Goal: Task Accomplishment & Management: Use online tool/utility

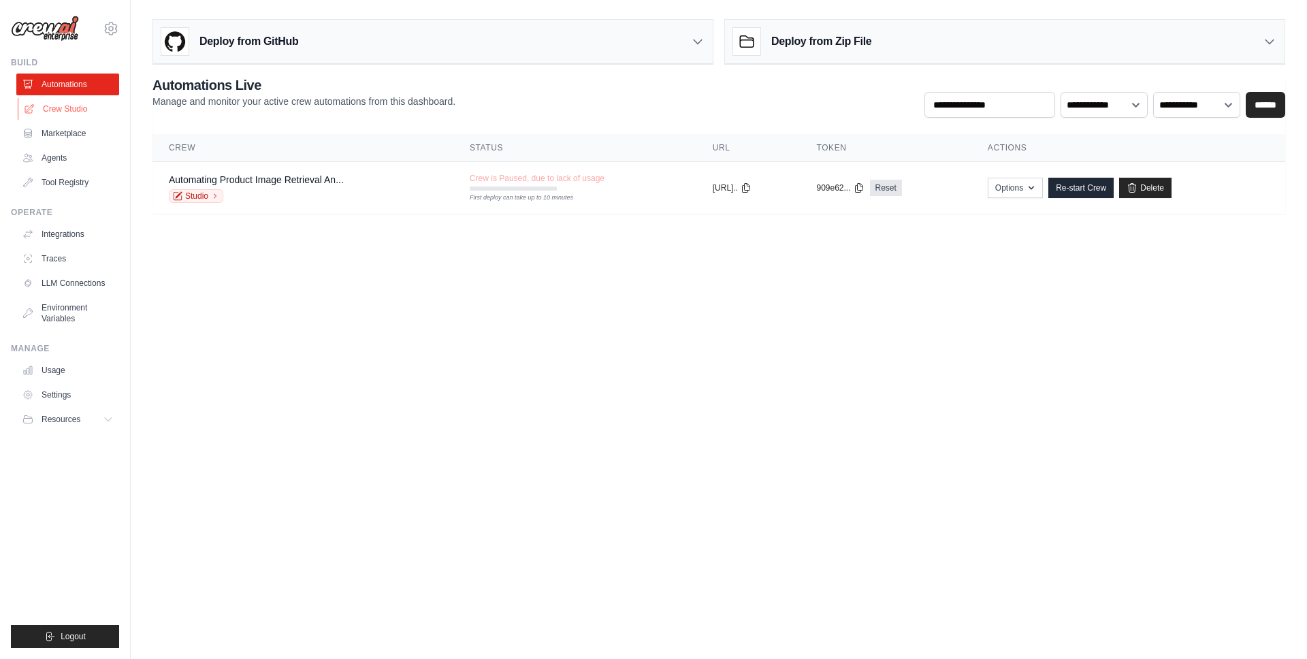
click at [79, 112] on link "Crew Studio" at bounding box center [69, 109] width 103 height 22
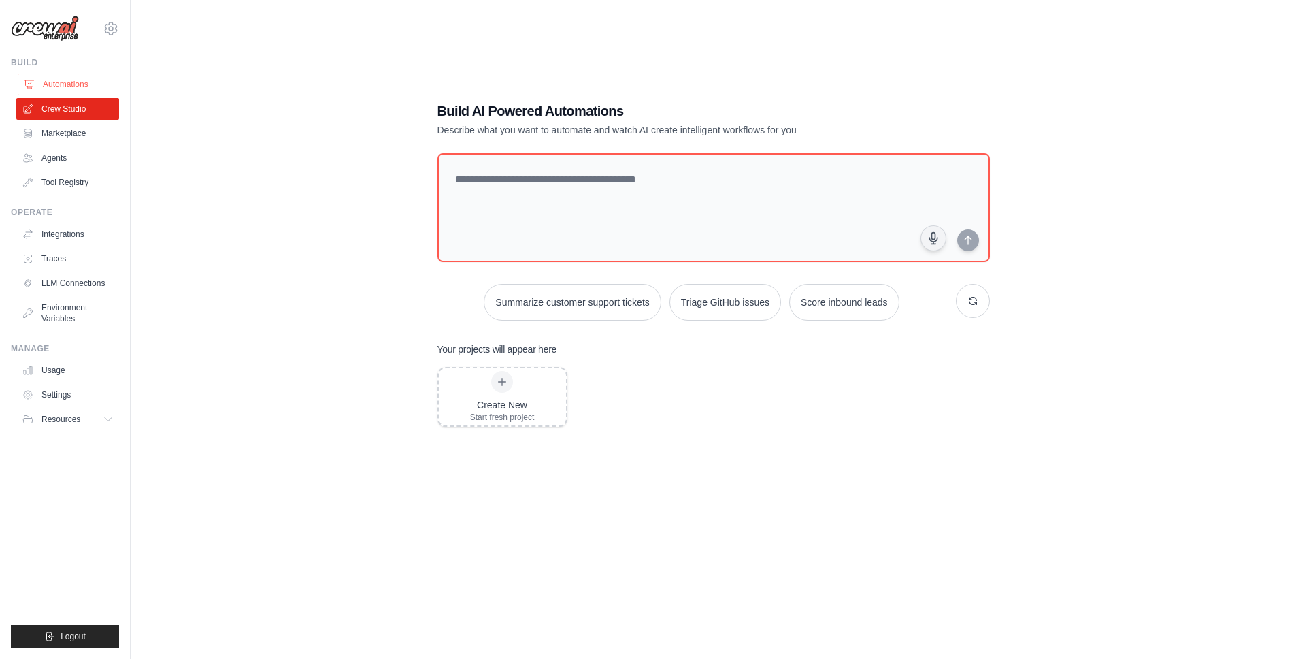
click at [90, 81] on link "Automations" at bounding box center [69, 84] width 103 height 22
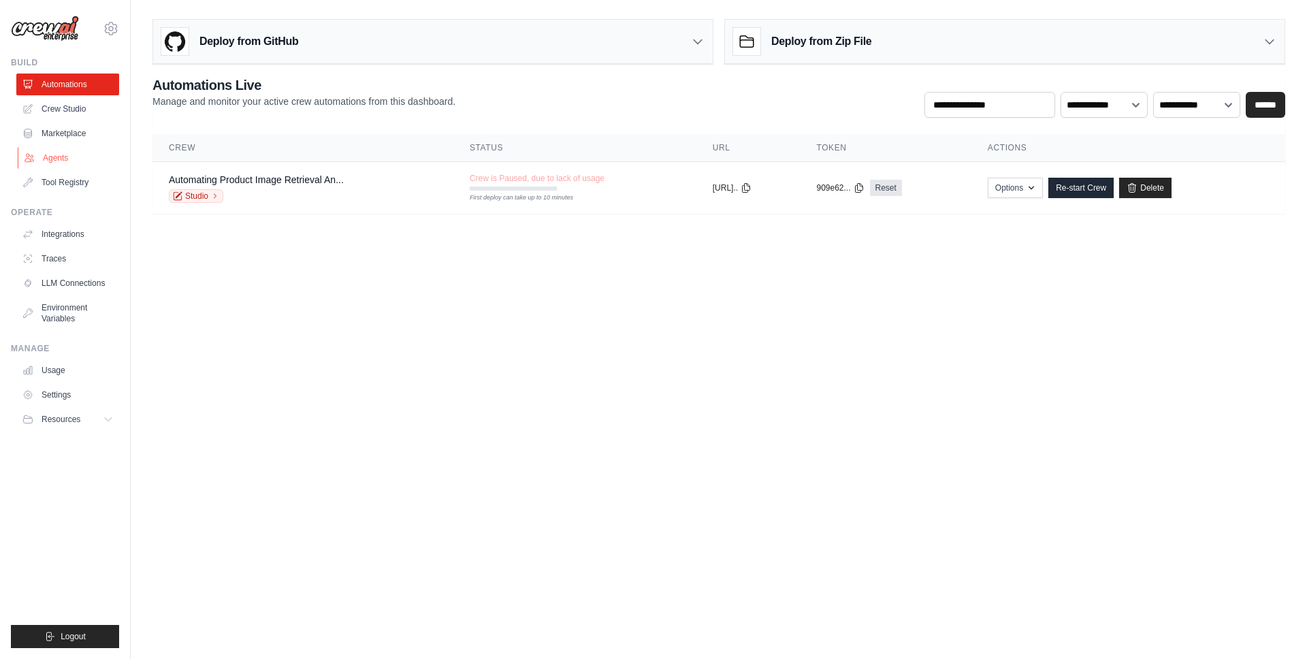
click at [65, 166] on link "Agents" at bounding box center [69, 158] width 103 height 22
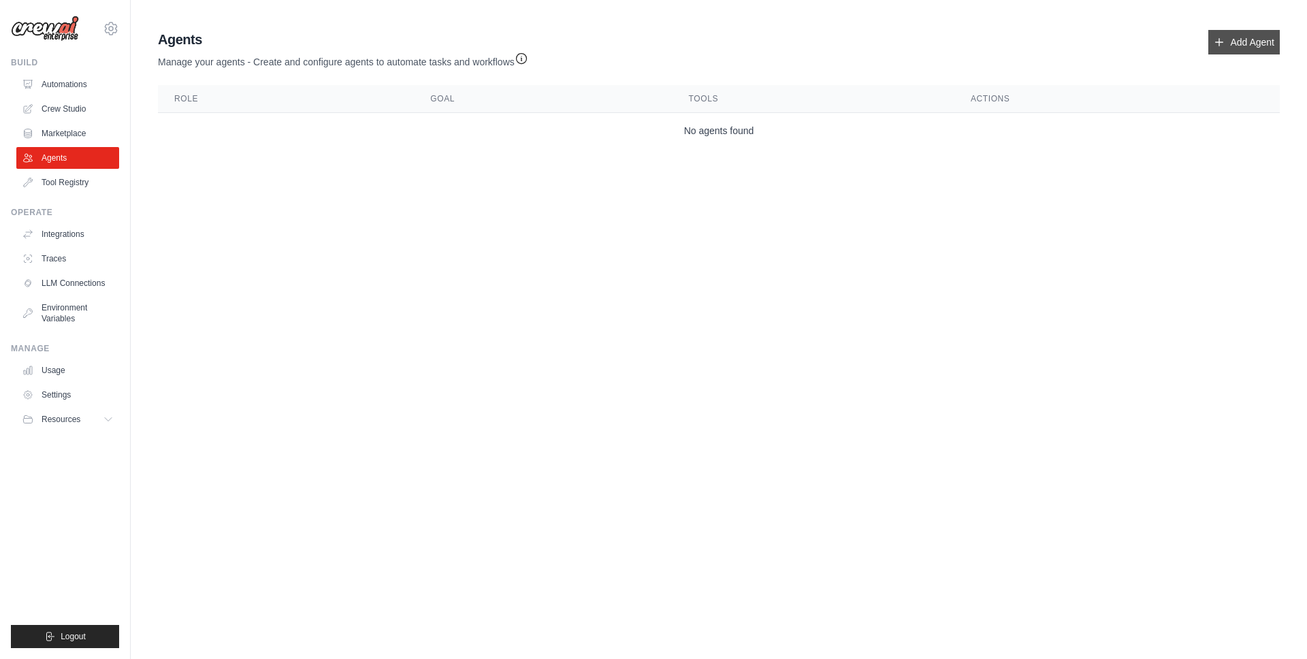
click at [1246, 44] on link "Add Agent" at bounding box center [1243, 42] width 71 height 24
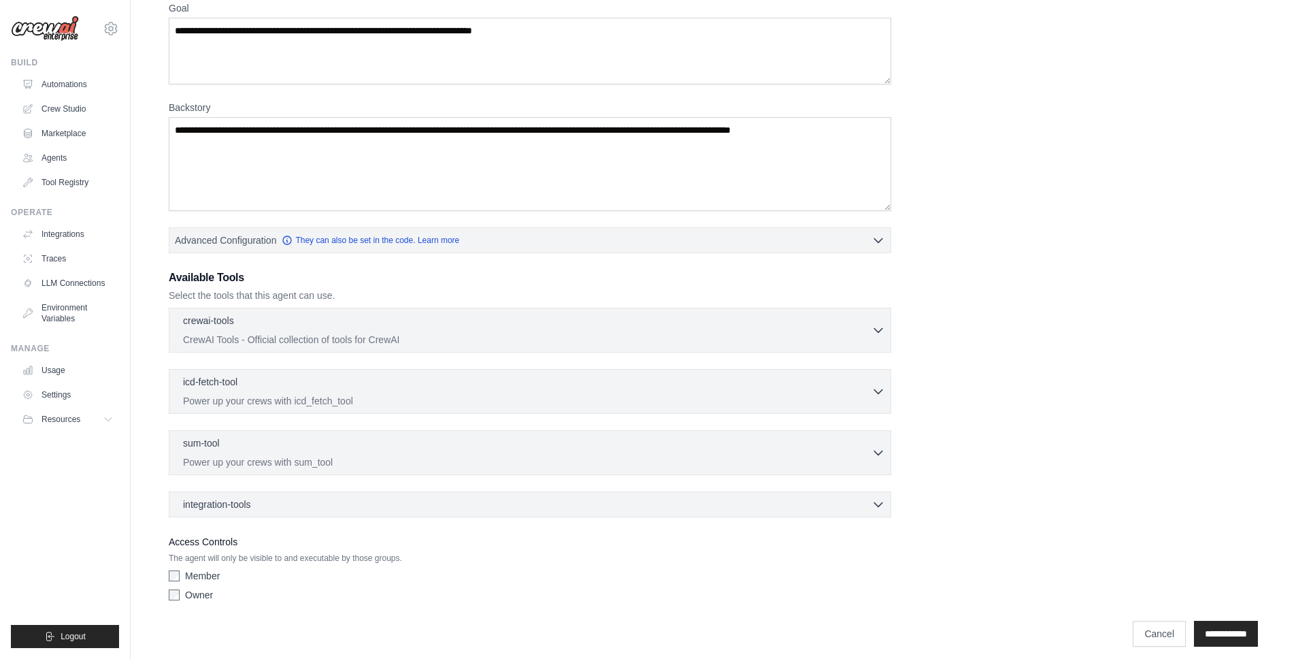
scroll to position [133, 0]
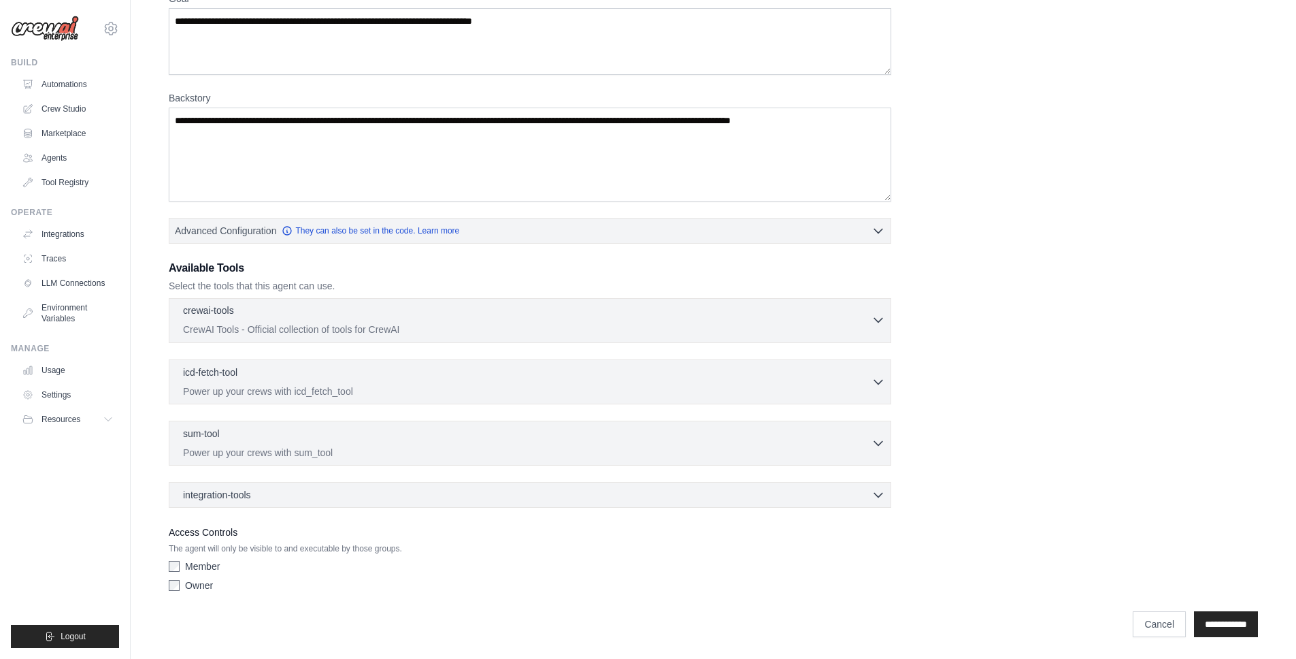
click at [876, 316] on icon "button" at bounding box center [879, 320] width 14 height 14
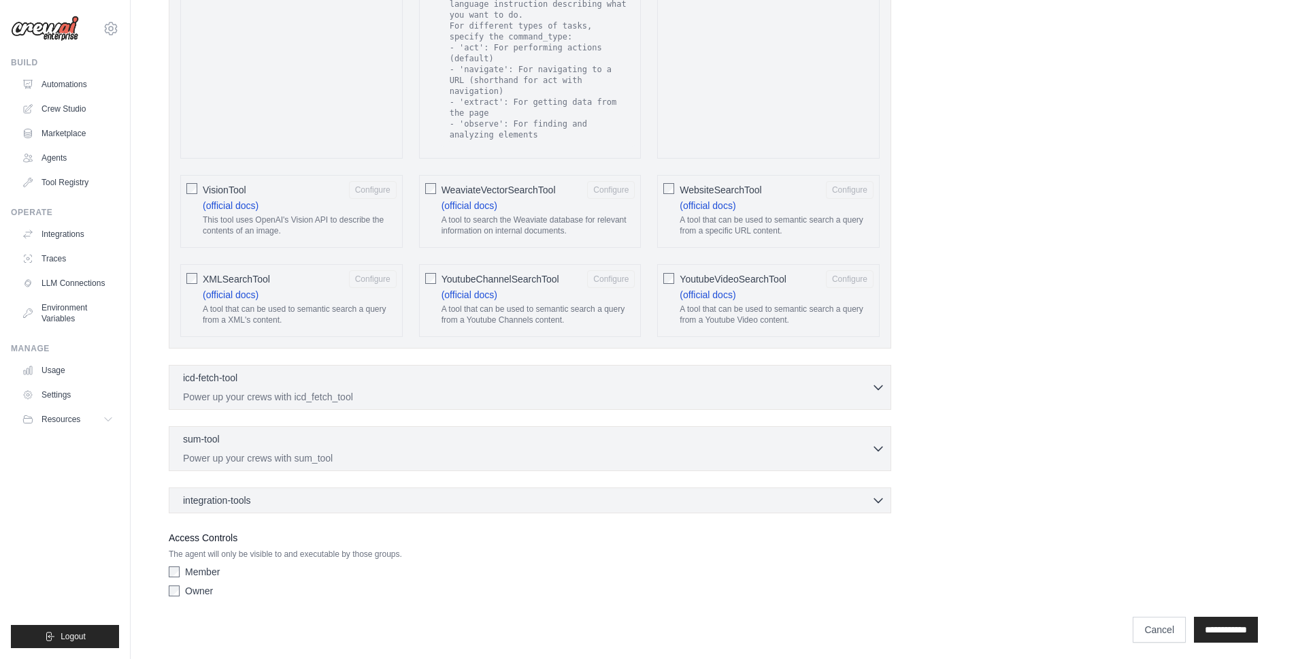
scroll to position [2449, 0]
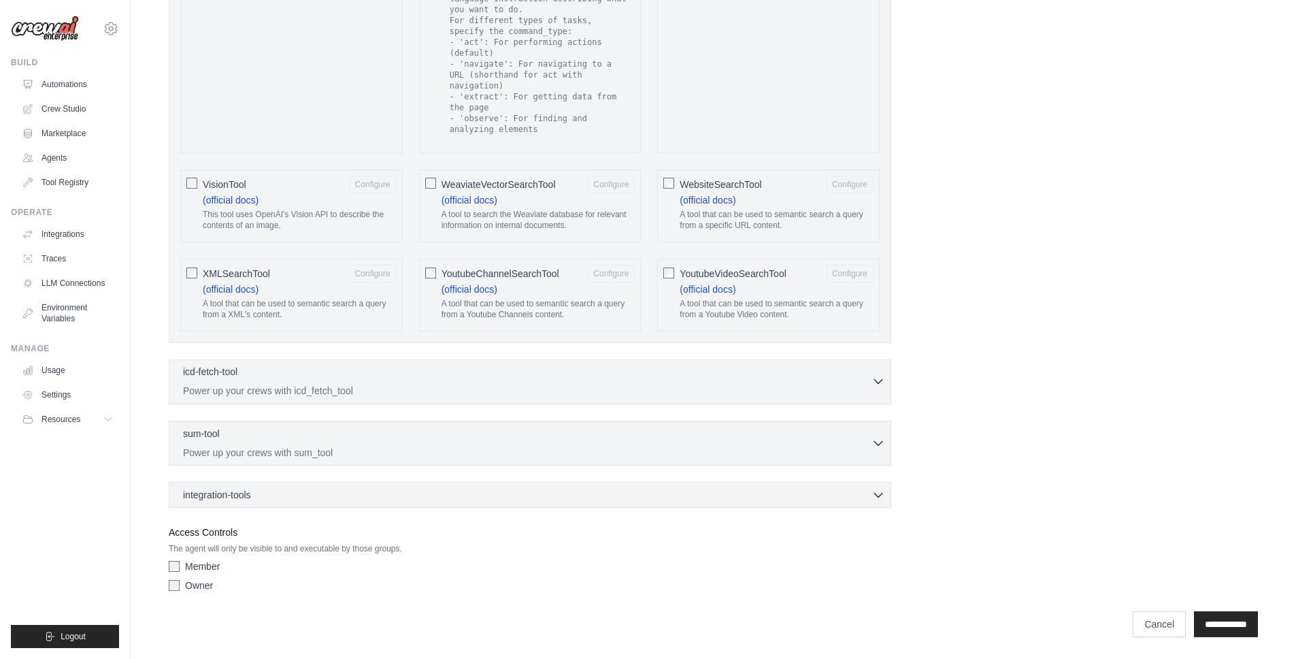
click at [419, 384] on p "Power up your crews with icd_fetch_tool" at bounding box center [527, 391] width 689 height 14
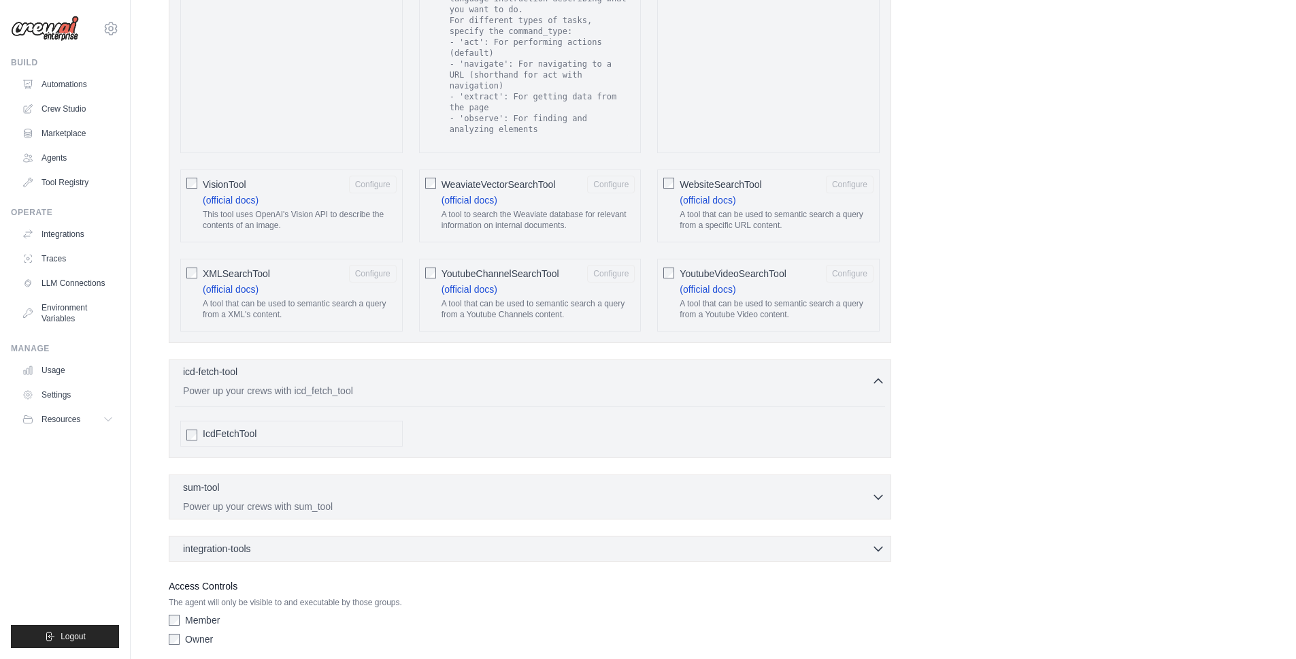
click at [419, 384] on p "Power up your crews with icd_fetch_tool" at bounding box center [527, 391] width 689 height 14
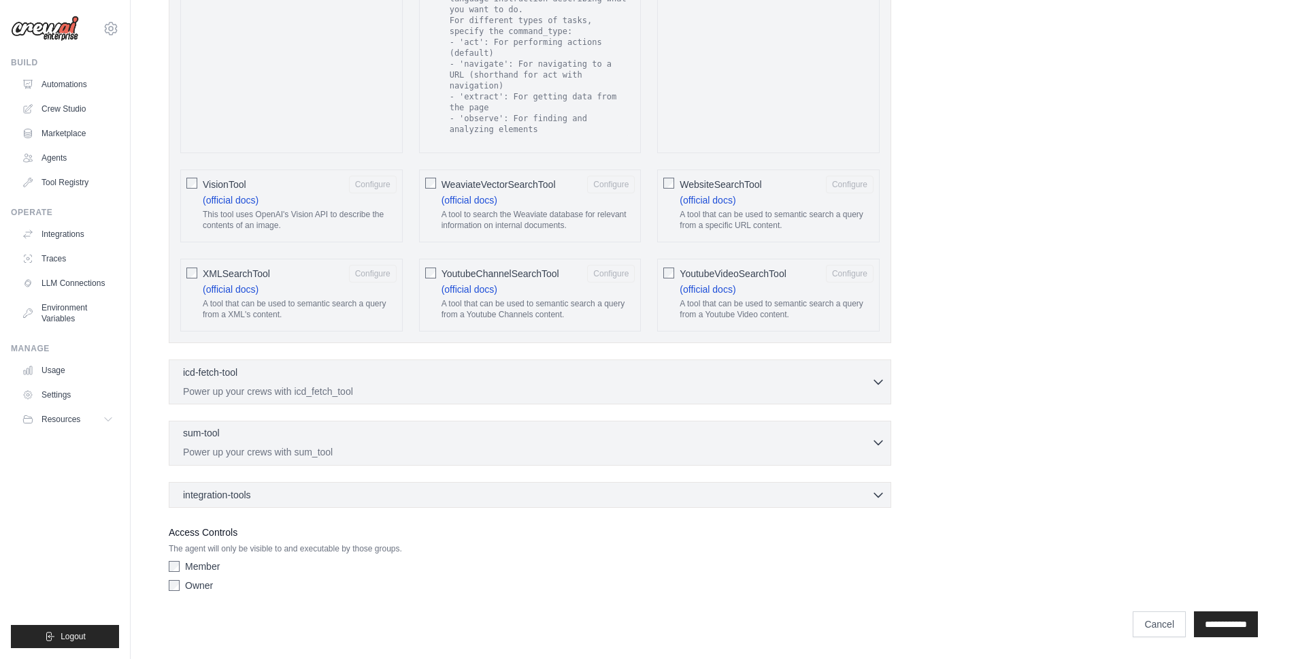
click at [402, 448] on p "Power up your crews with sum_tool" at bounding box center [527, 452] width 689 height 14
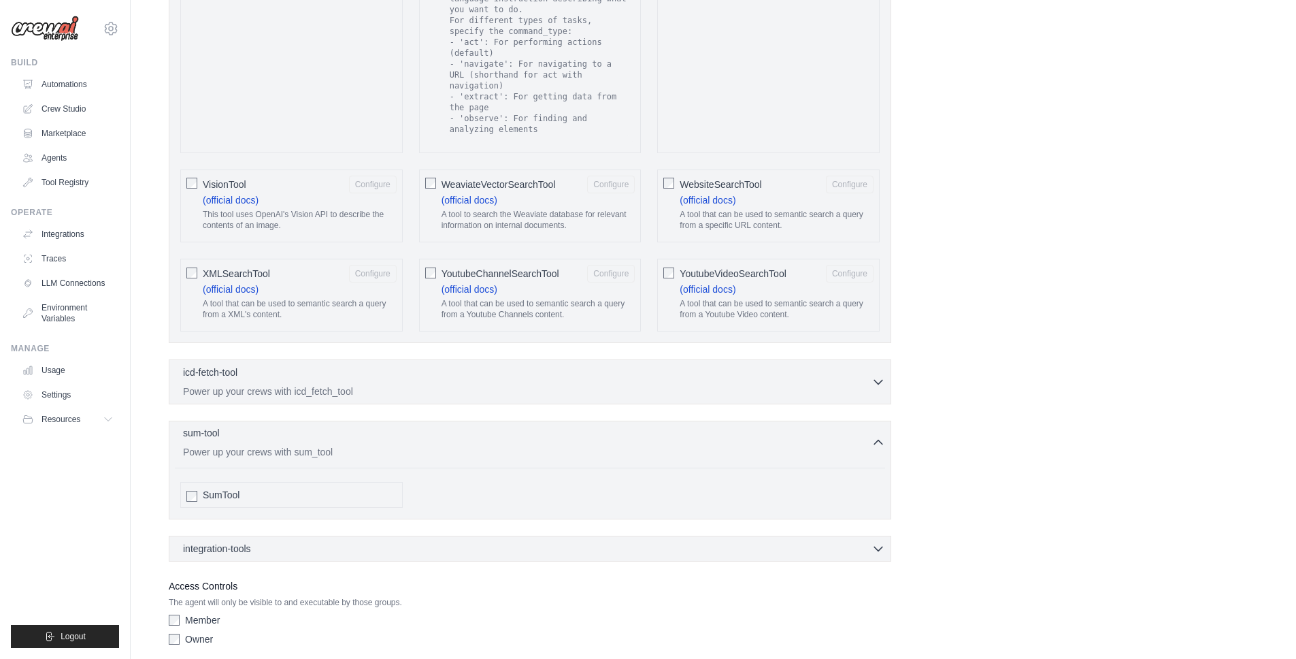
click at [402, 448] on p "Power up your crews with sum_tool" at bounding box center [527, 452] width 689 height 14
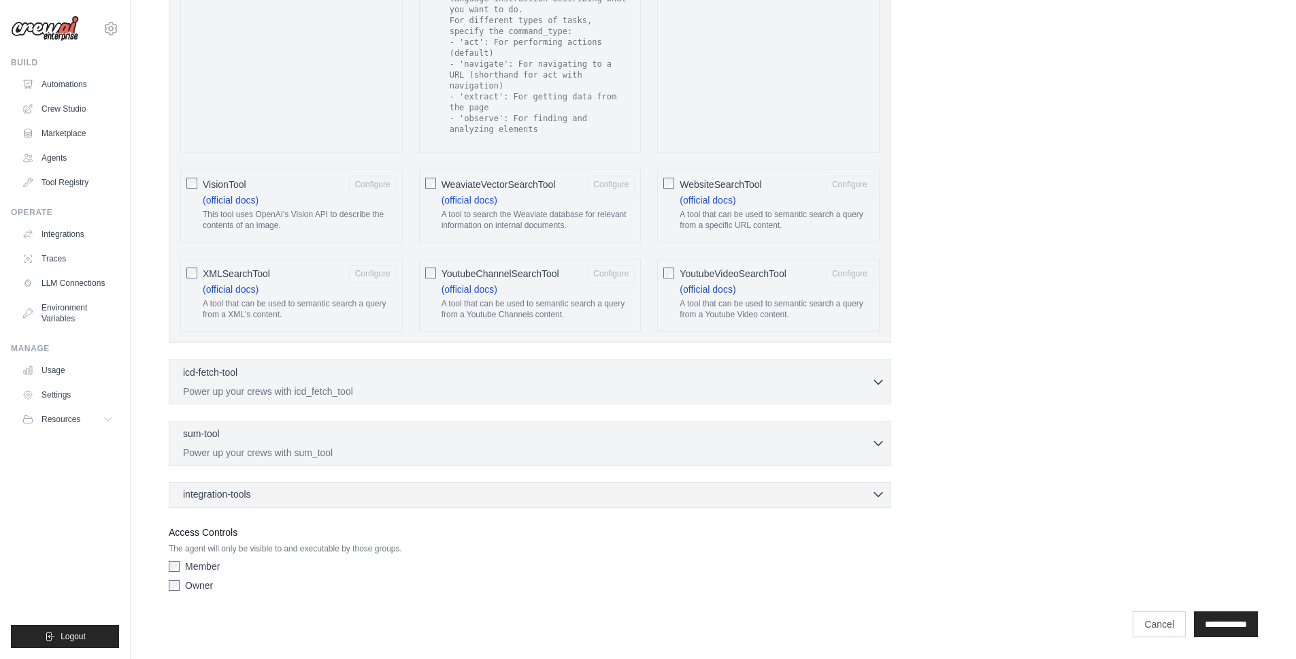
click at [397, 495] on div "integration-tools 0 selected" at bounding box center [534, 494] width 702 height 14
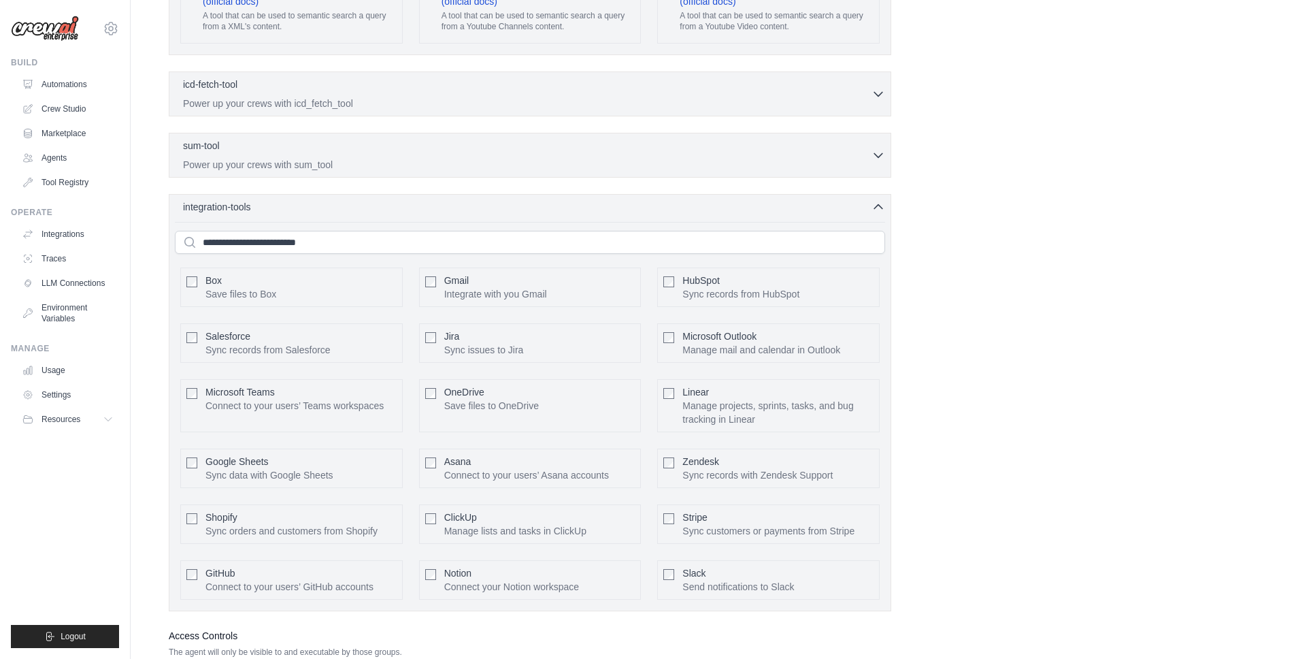
scroll to position [2840, 0]
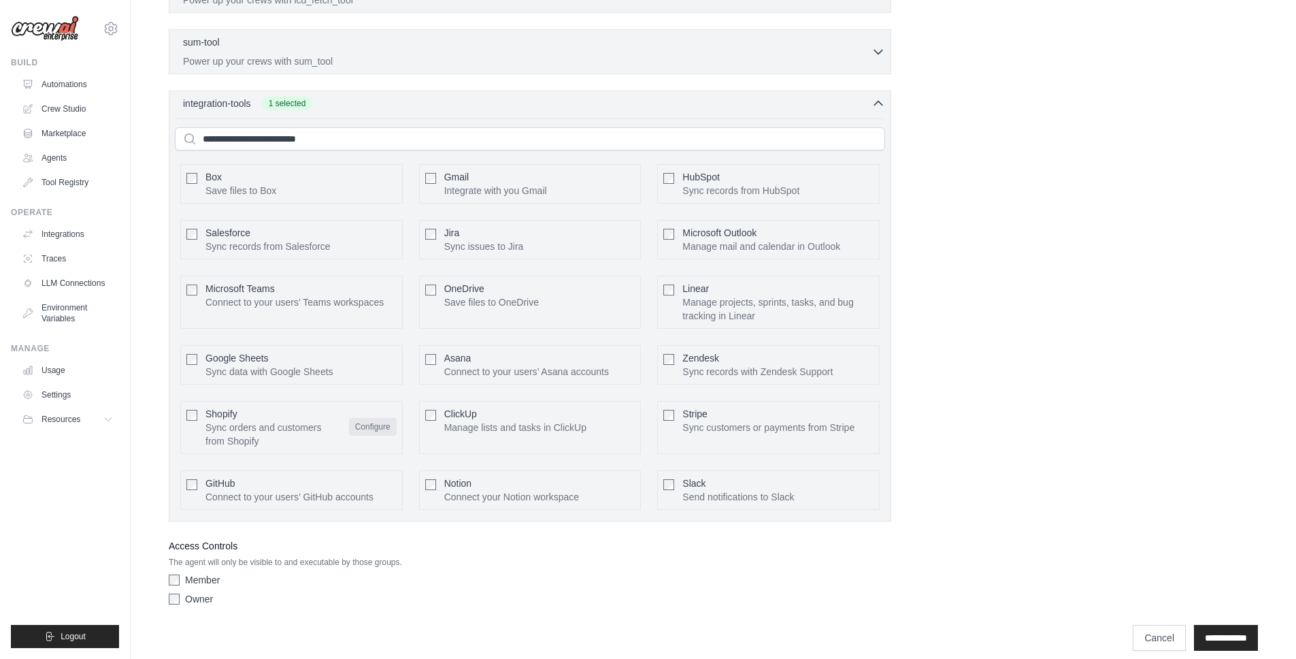
click at [378, 433] on button "Configure" at bounding box center [373, 427] width 48 height 18
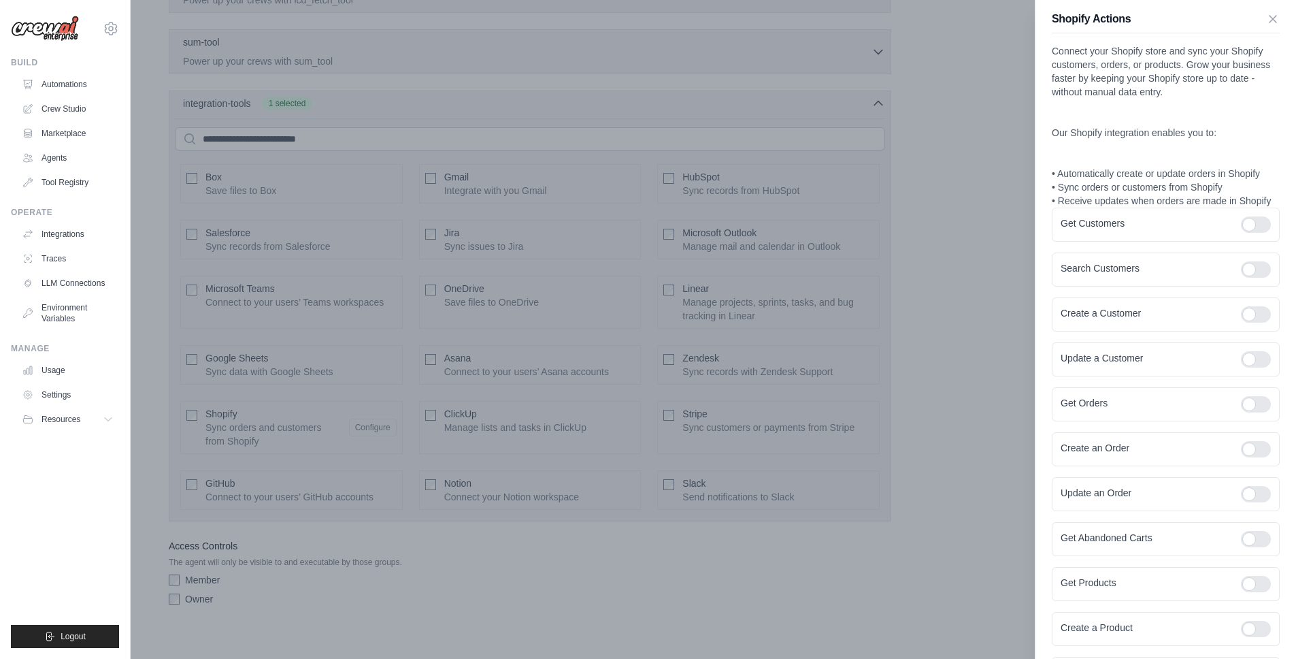
scroll to position [0, 0]
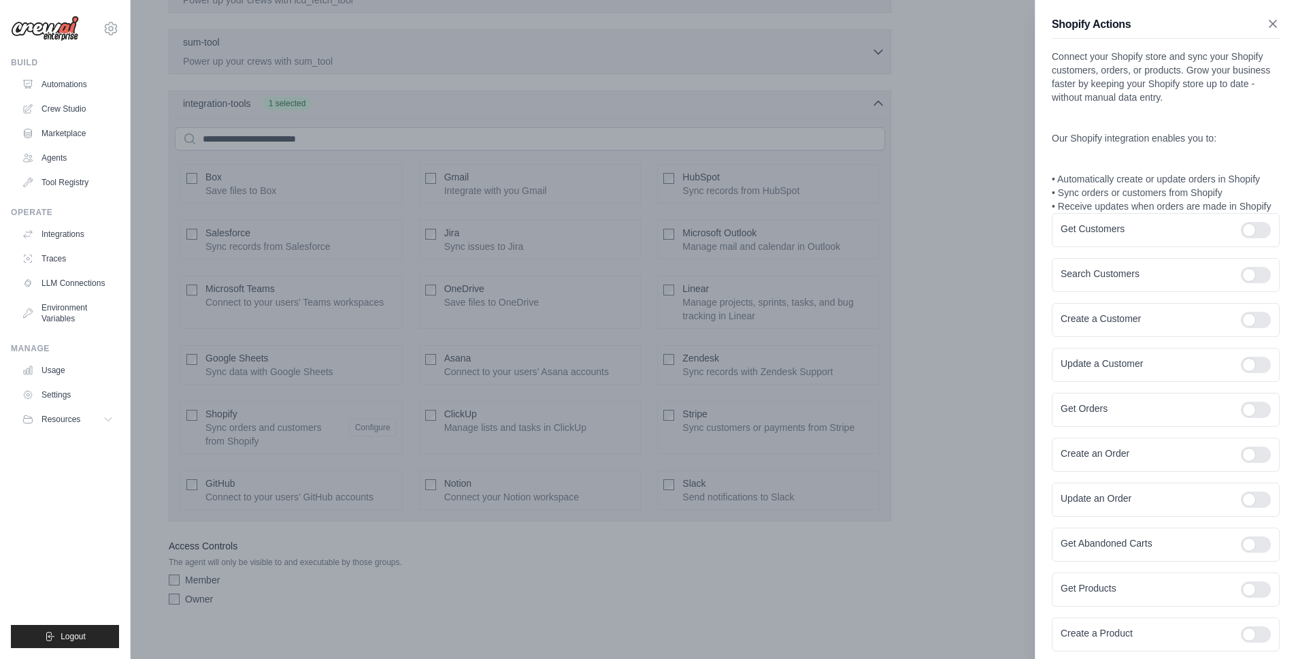
click at [1266, 22] on icon "button" at bounding box center [1273, 24] width 14 height 14
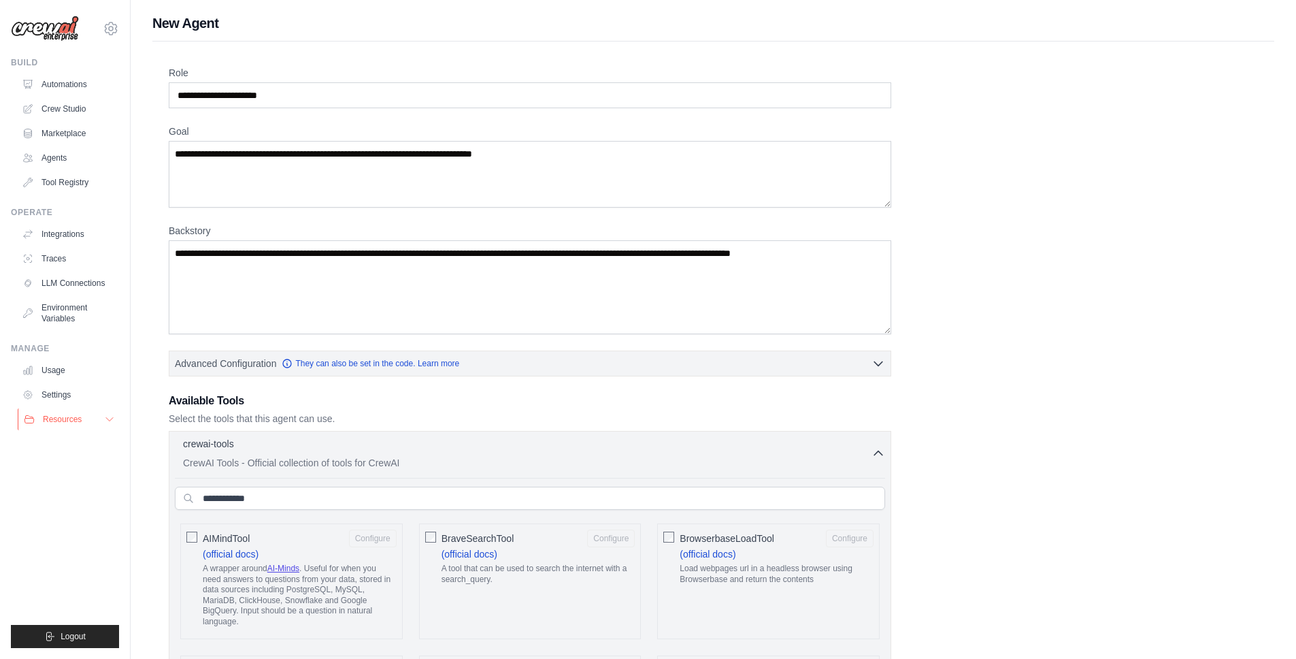
click at [105, 412] on button "Resources" at bounding box center [69, 419] width 103 height 22
click at [103, 418] on button "Resources" at bounding box center [69, 419] width 103 height 22
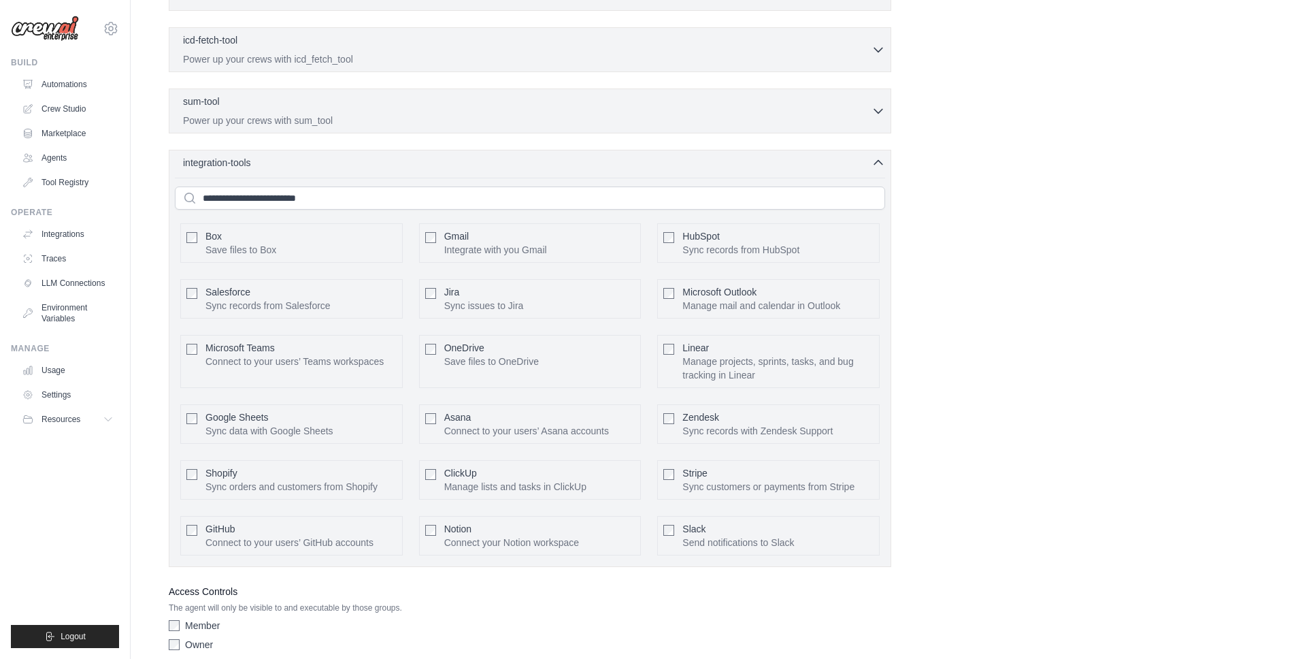
scroll to position [2840, 0]
